Goal: Find specific page/section: Find specific page/section

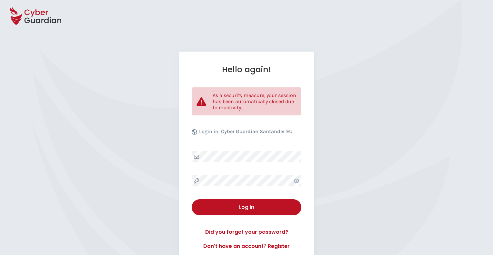
select select "English"
click at [465, 103] on div "Hello again! As a security measure, your session has been automatically closed …" at bounding box center [246, 158] width 493 height 212
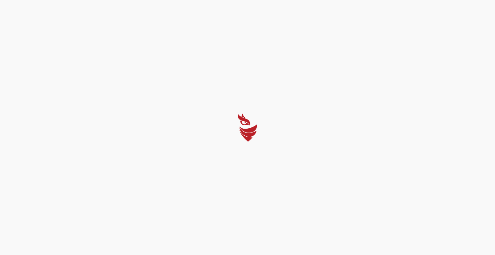
select select "English"
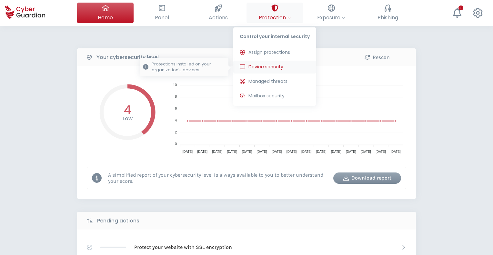
click at [264, 68] on span "Device security" at bounding box center [265, 67] width 35 height 7
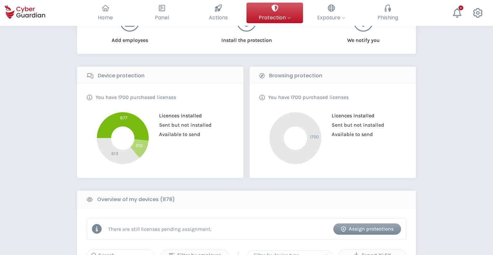
scroll to position [95, 0]
